Goal: Check status: Check status

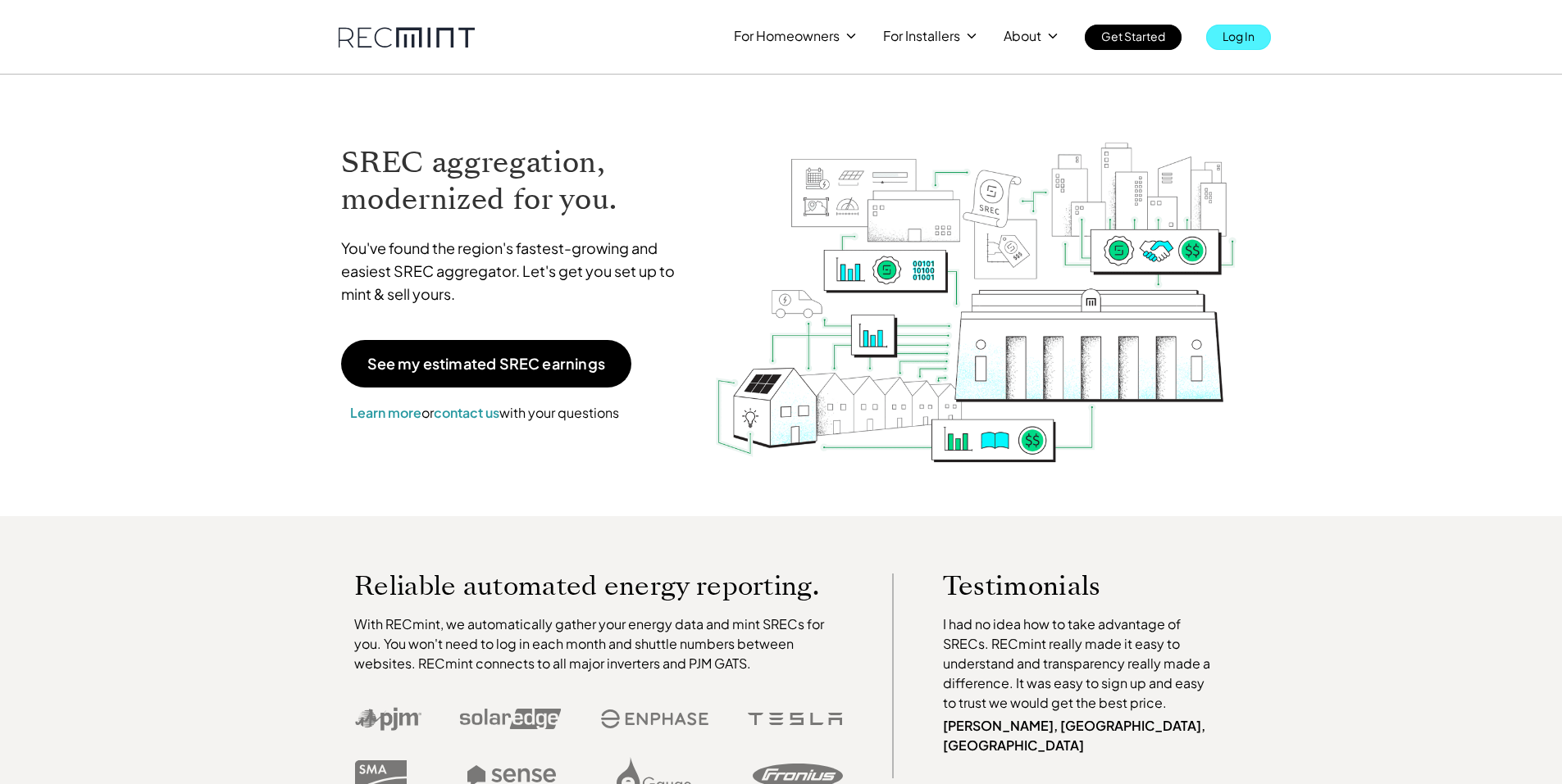
click at [1243, 40] on p "Log In" at bounding box center [1238, 36] width 32 height 23
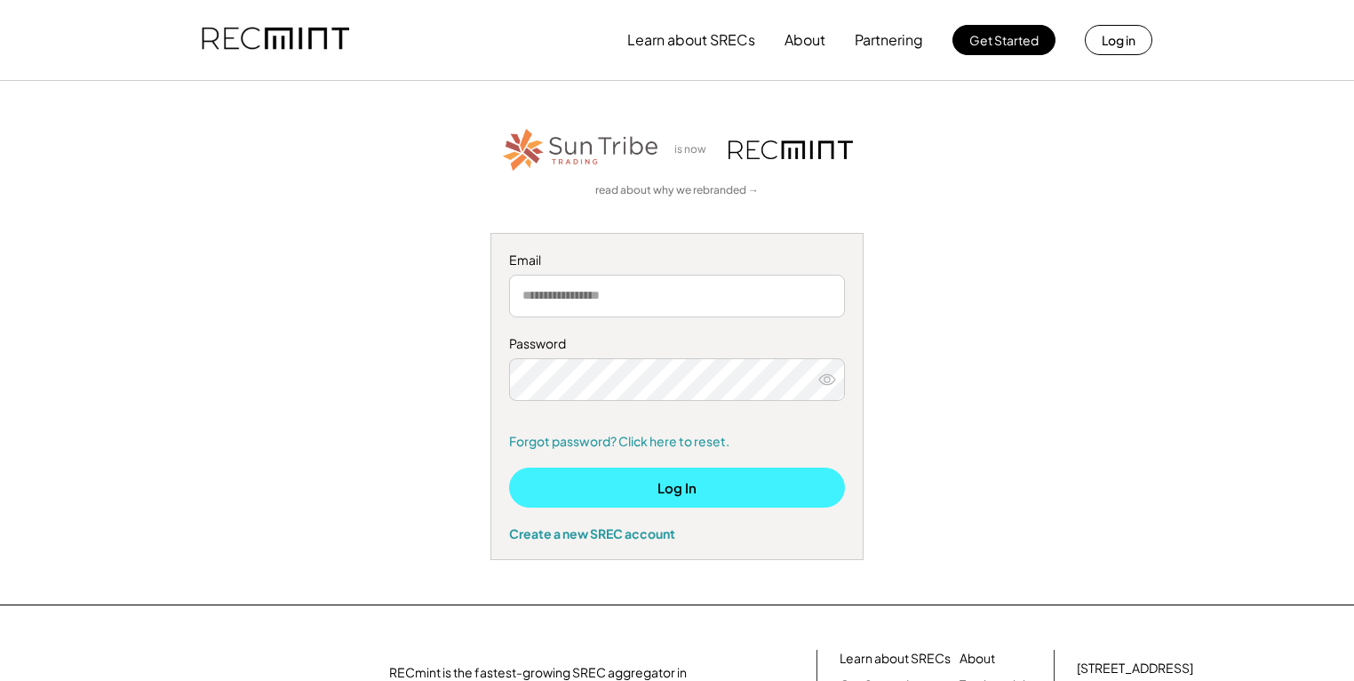
click at [660, 479] on button "Log In" at bounding box center [677, 487] width 336 height 40
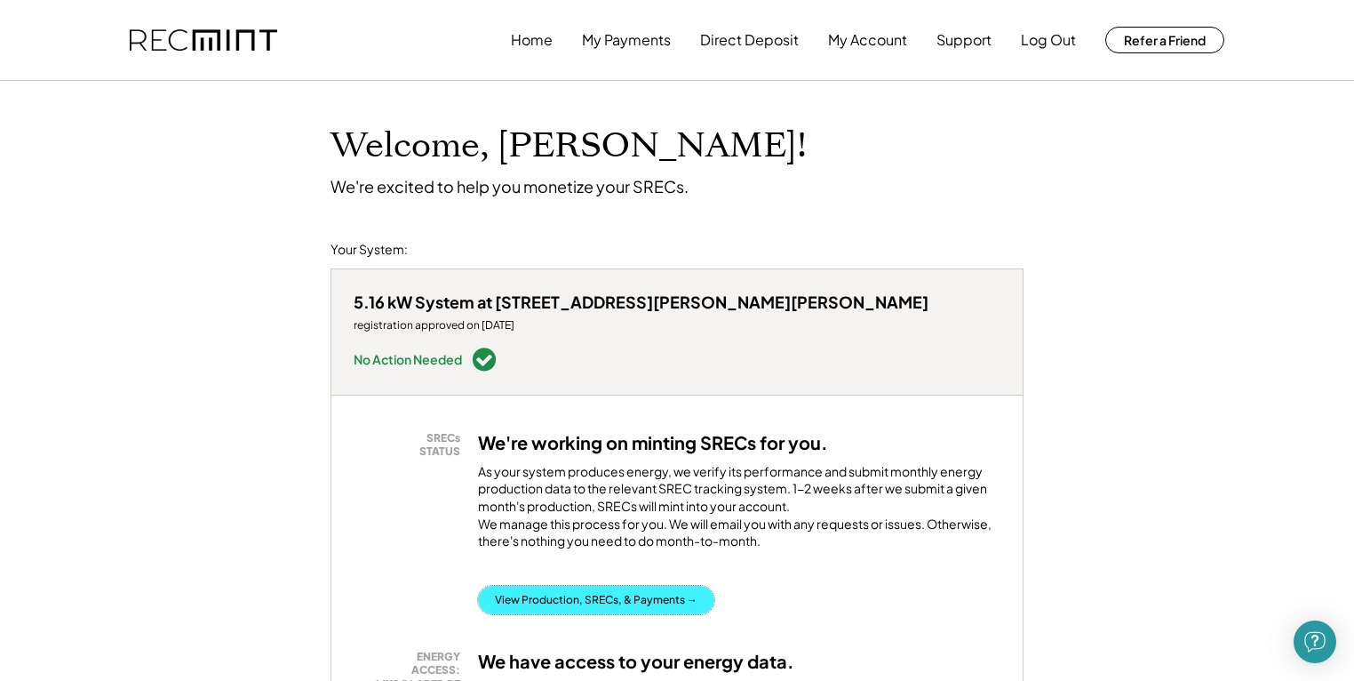
click at [573, 586] on button "View Production, SRECs, & Payments →" at bounding box center [596, 600] width 236 height 28
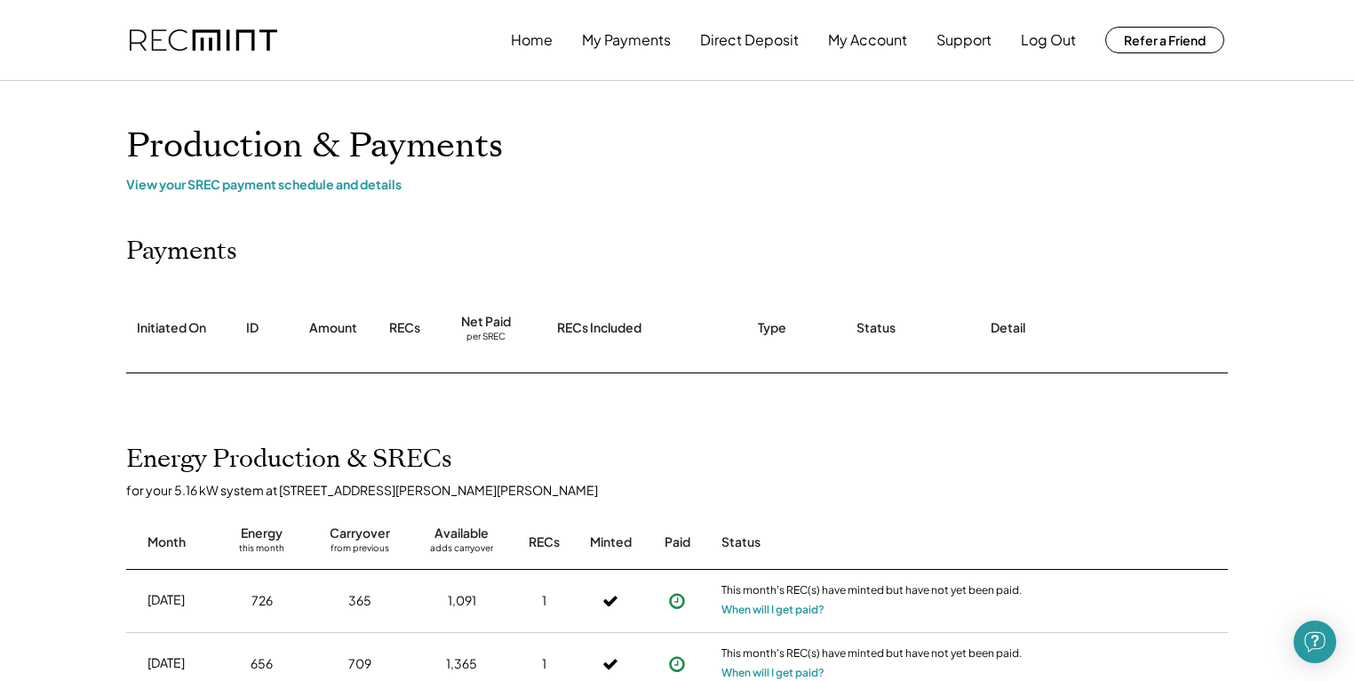
scroll to position [213, 0]
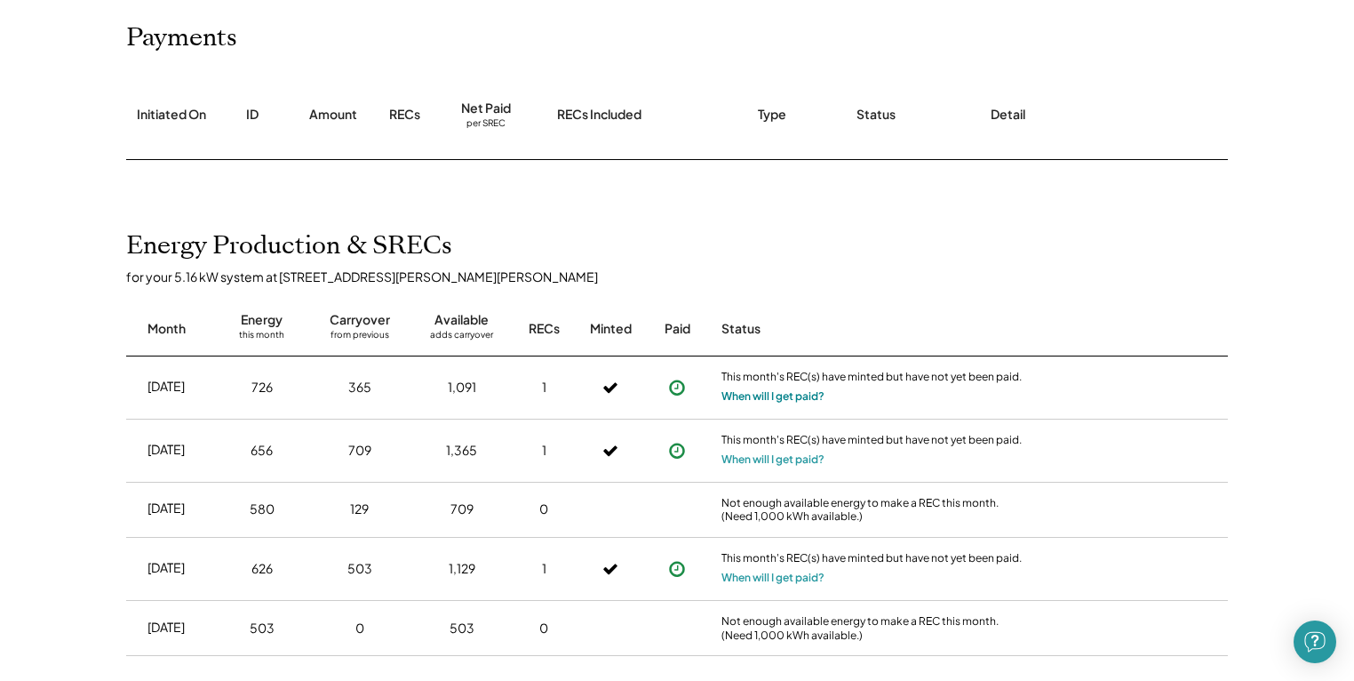
click at [757, 398] on button "When will I get paid?" at bounding box center [773, 396] width 103 height 18
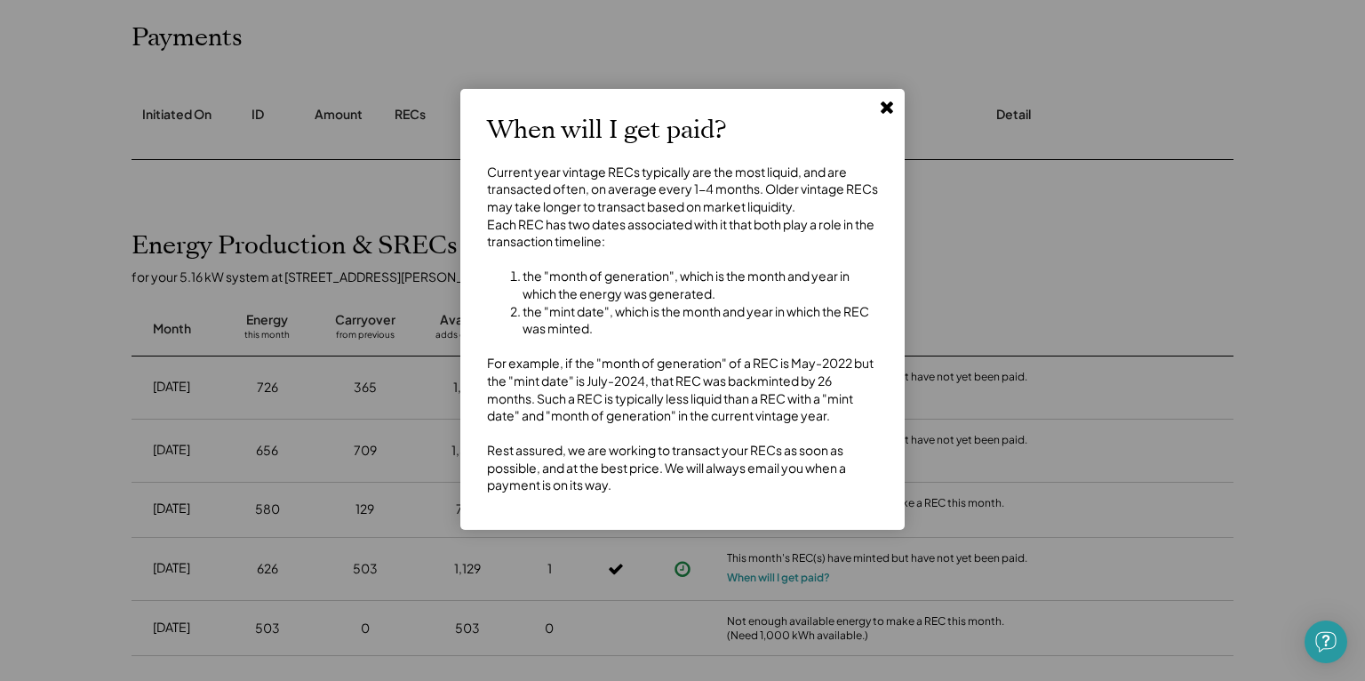
click at [890, 103] on use at bounding box center [887, 107] width 12 height 12
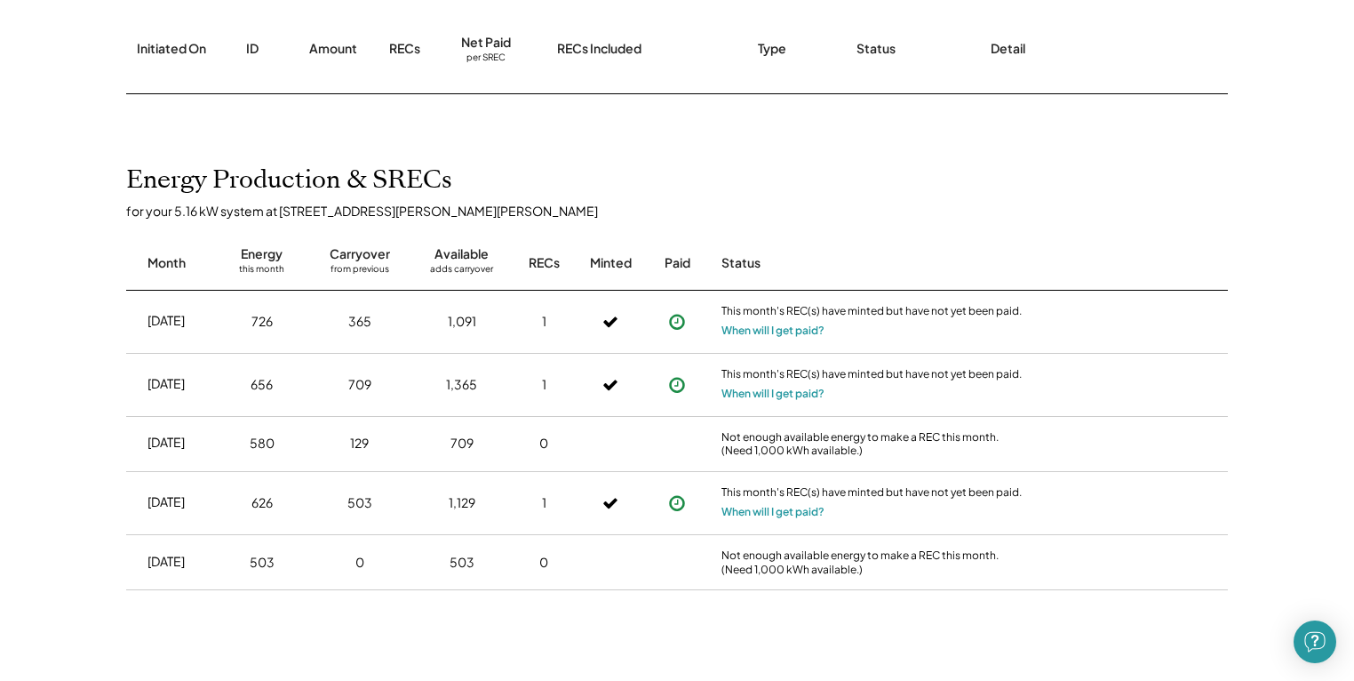
scroll to position [0, 0]
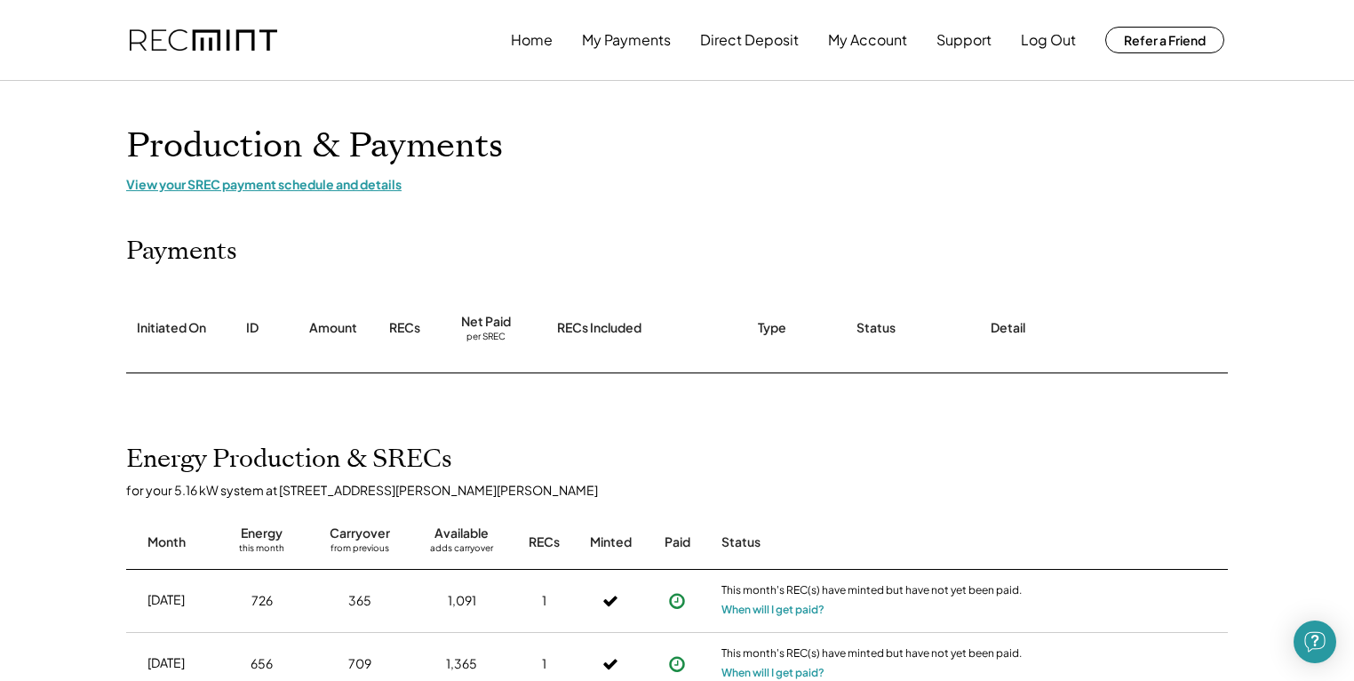
click at [299, 184] on div "View your SREC payment schedule and details" at bounding box center [677, 184] width 1102 height 16
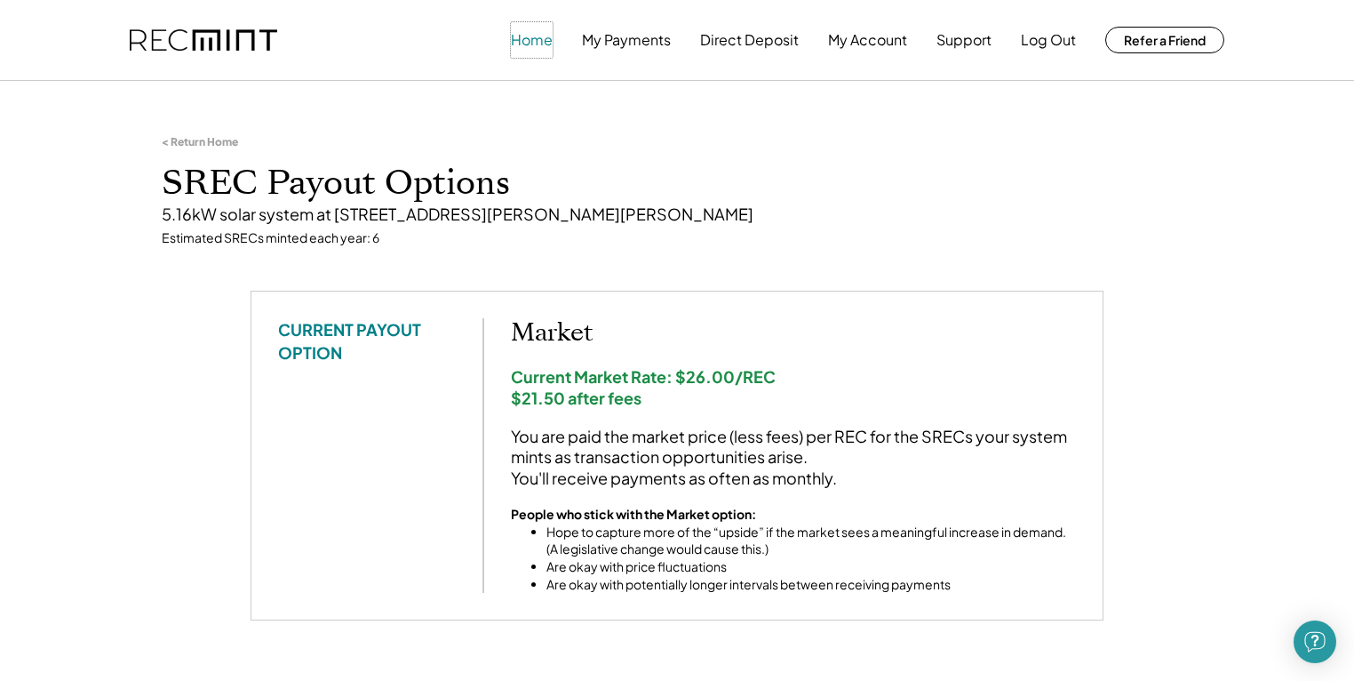
click at [523, 39] on button "Home" at bounding box center [532, 40] width 42 height 36
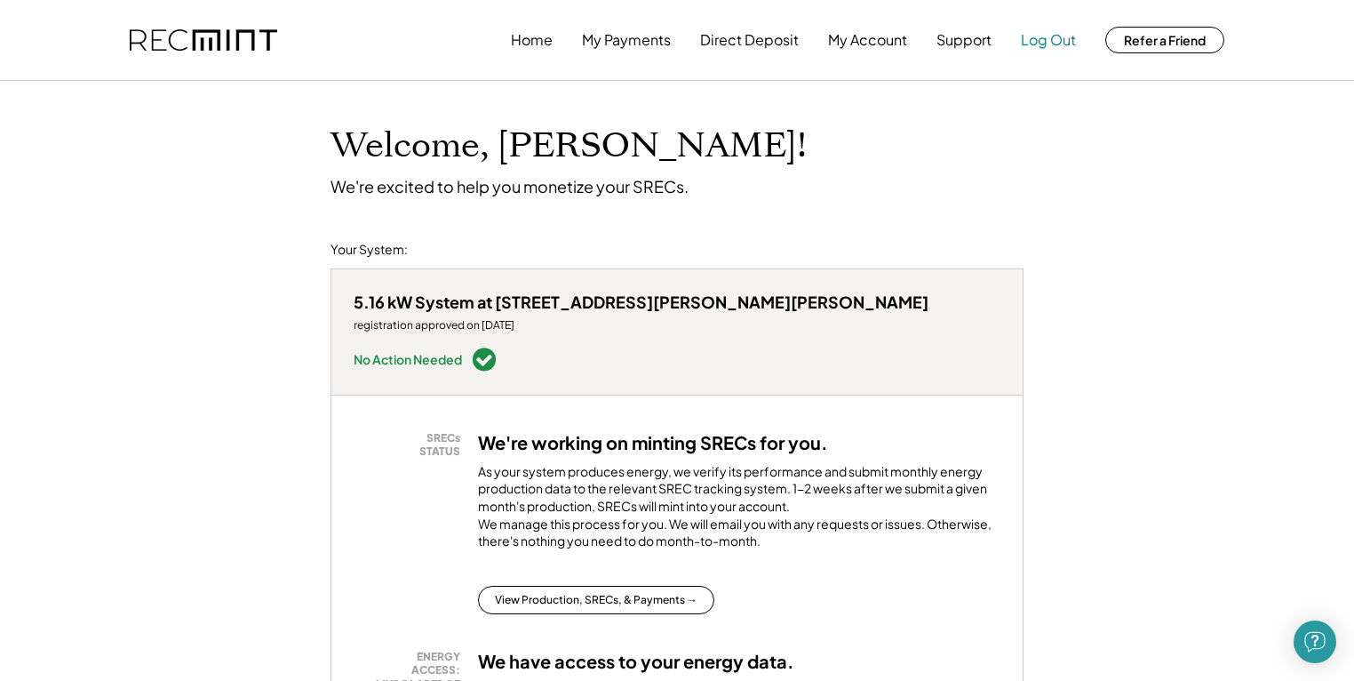
click at [1042, 43] on button "Log Out" at bounding box center [1048, 40] width 55 height 36
